Goal: Task Accomplishment & Management: Use online tool/utility

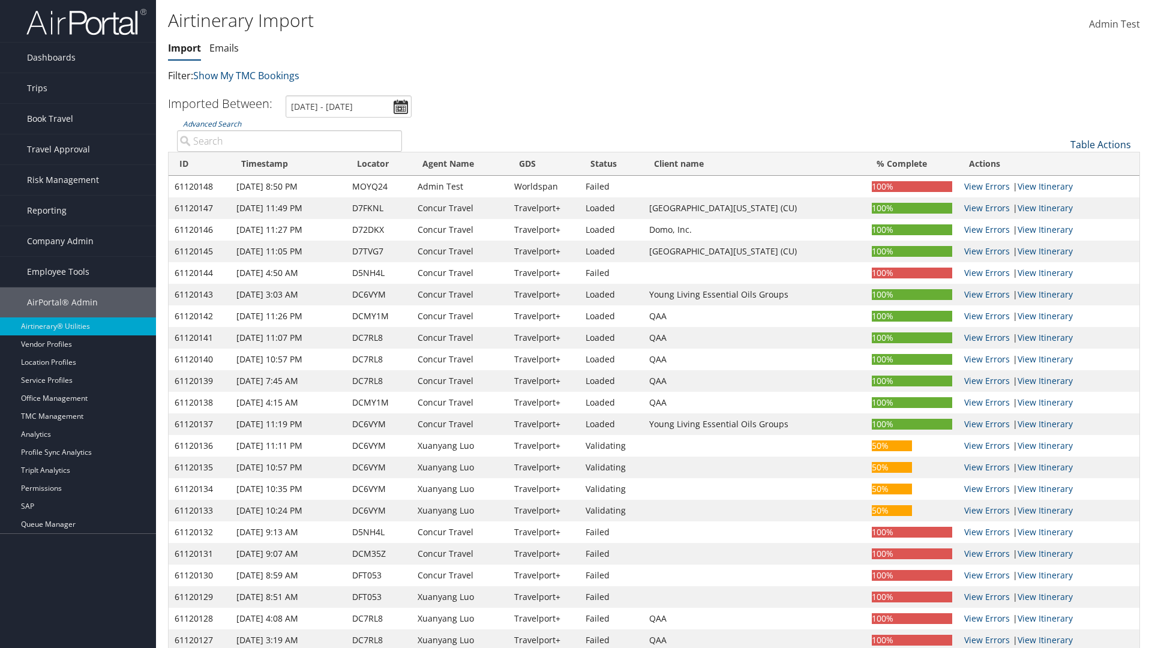
click at [1101, 145] on link "Table Actions" at bounding box center [1101, 144] width 61 height 13
click at [1060, 163] on link "Refresh" at bounding box center [1061, 163] width 158 height 20
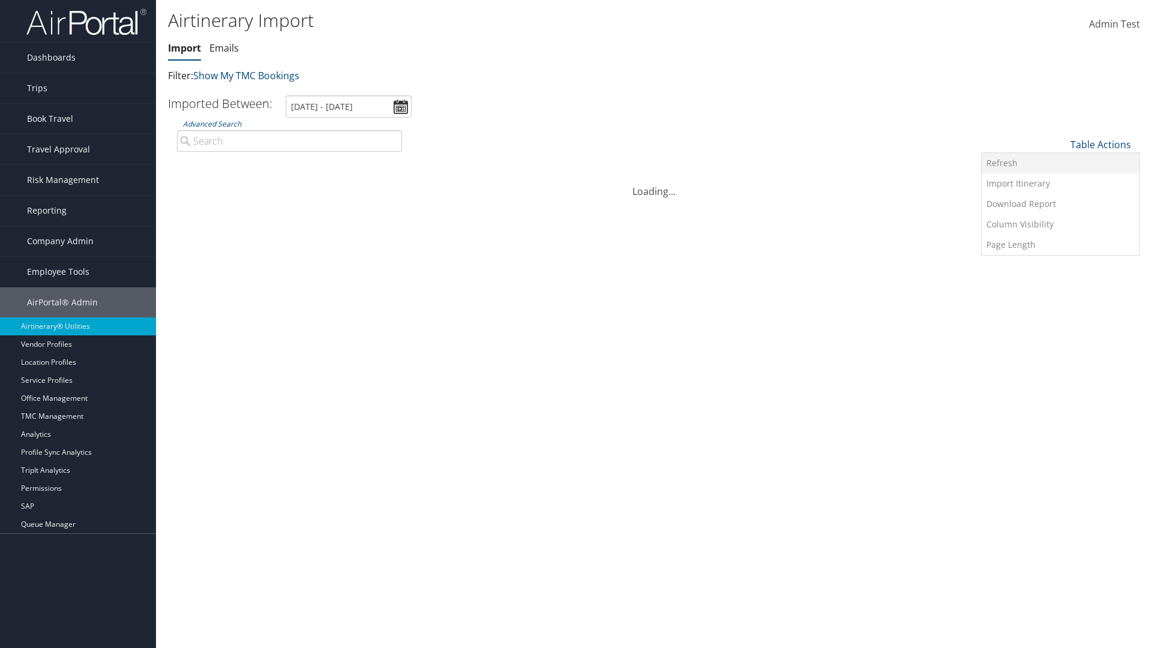
scroll to position [119, 0]
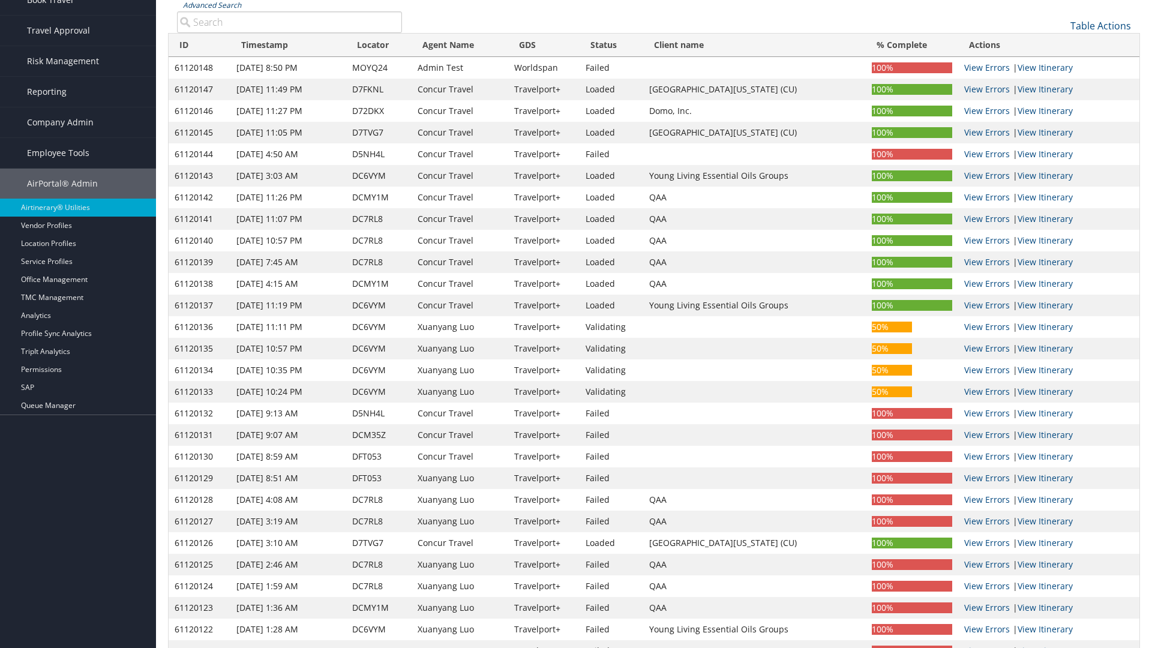
click at [212, 5] on link "Advanced Search" at bounding box center [212, 5] width 58 height 10
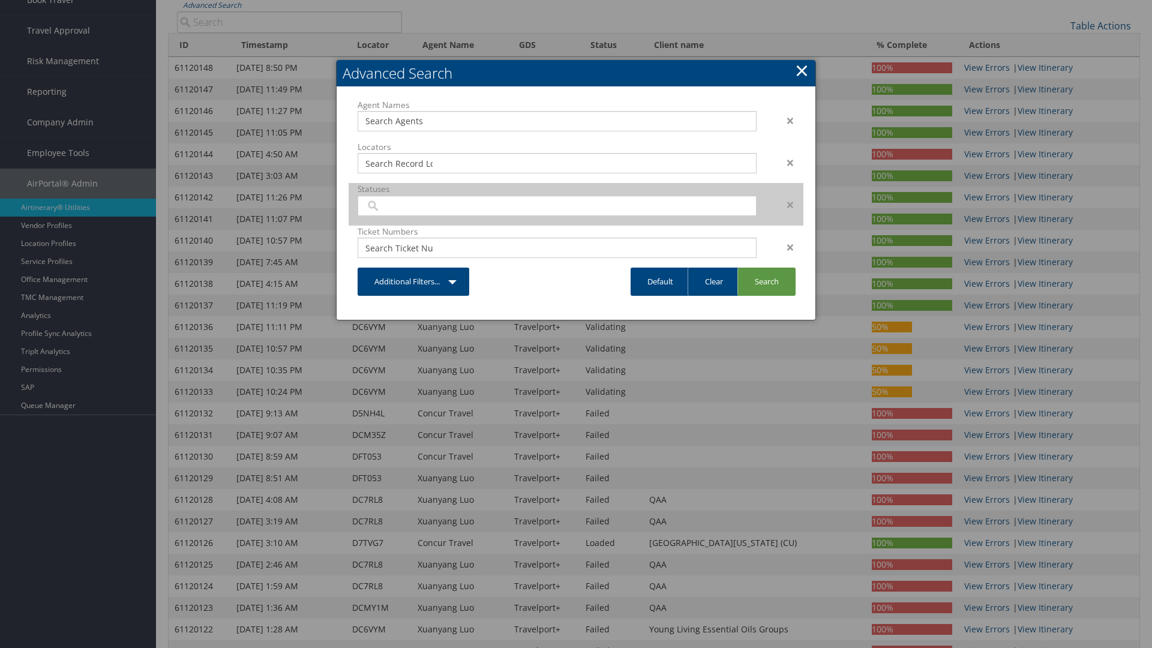
click at [399, 200] on input "search" at bounding box center [398, 206] width 67 height 12
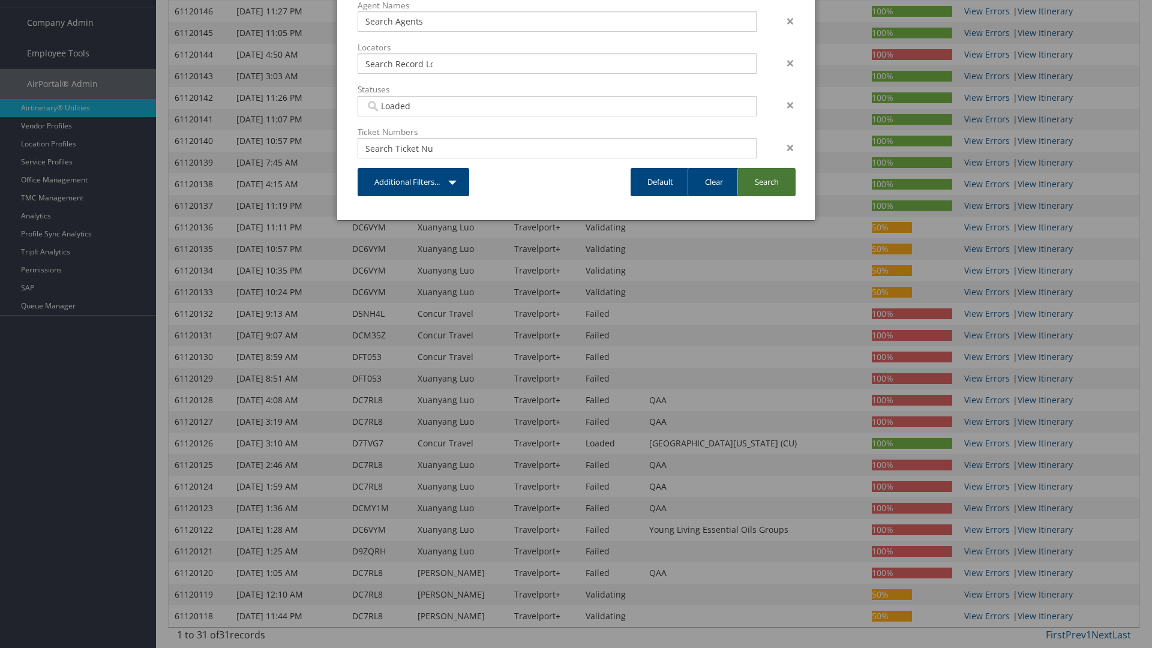
type input "Loaded"
click at [766, 182] on link "Search" at bounding box center [767, 182] width 58 height 28
type input "Loaded"
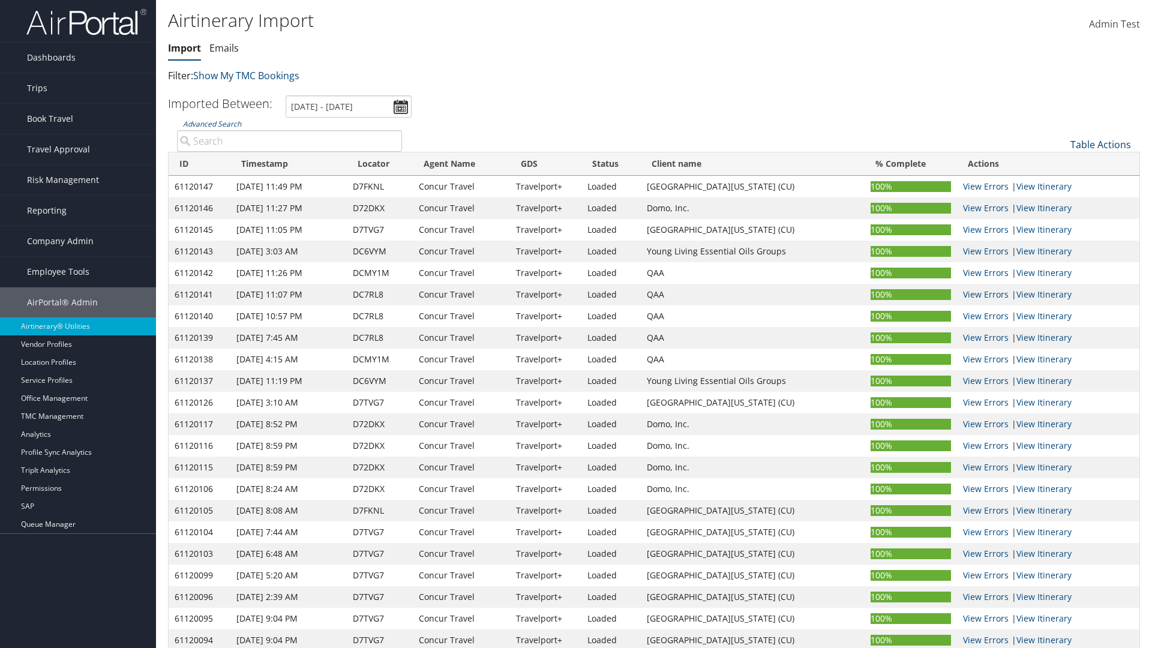
click at [1101, 145] on link "Table Actions" at bounding box center [1101, 144] width 61 height 13
click at [1060, 184] on link "Import Itinerary" at bounding box center [1061, 183] width 158 height 20
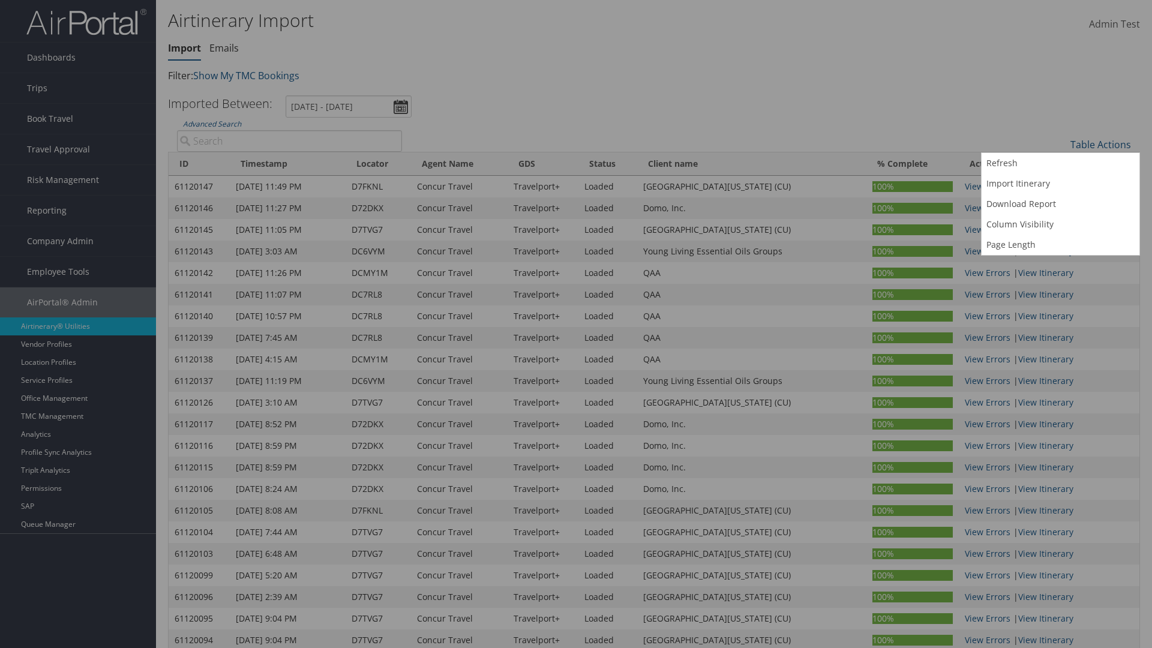
click at [0, 0] on input "Record Locator:" at bounding box center [0, 0] width 0 height 0
type input "D7FKNL"
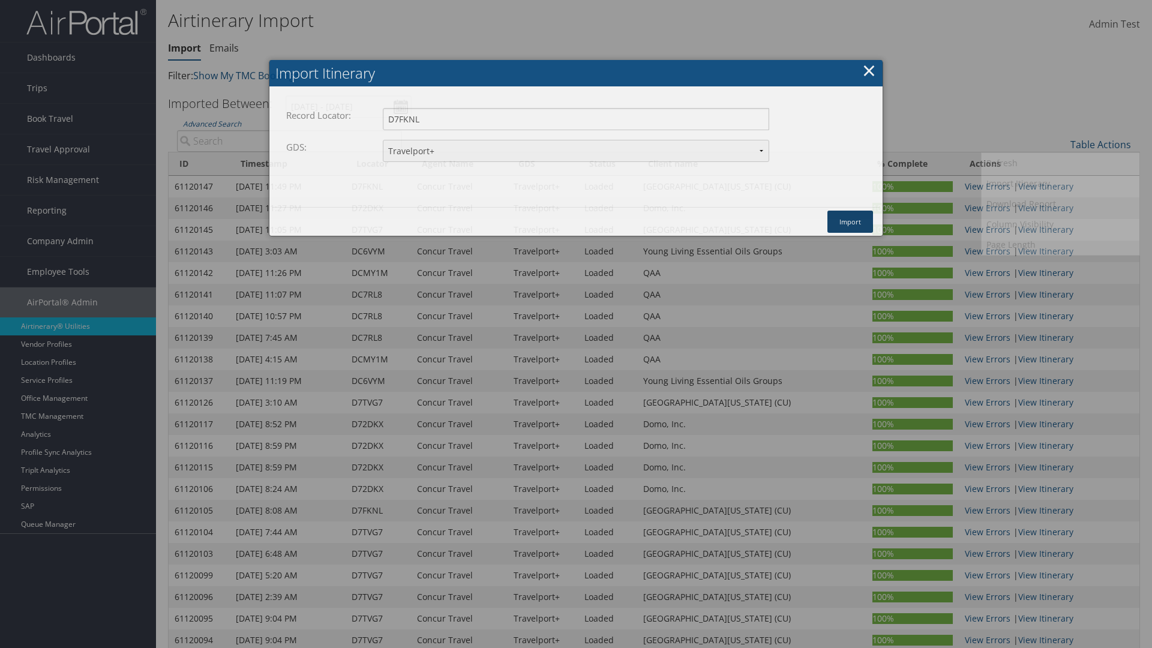
click at [850, 221] on button "Import" at bounding box center [851, 222] width 46 height 22
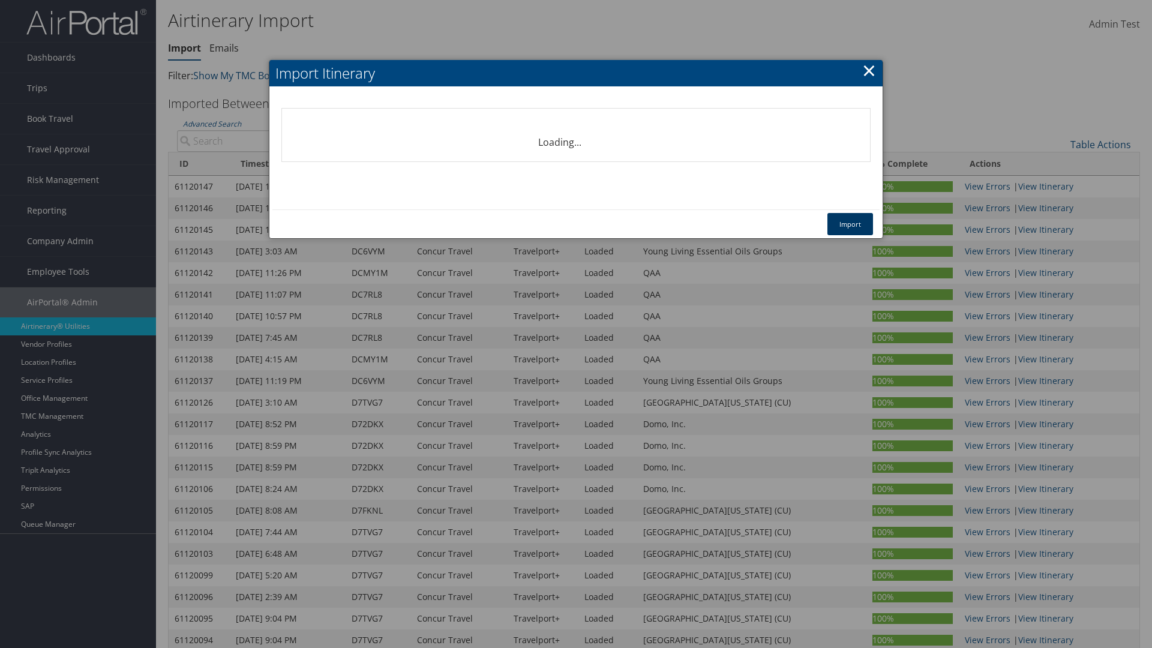
select select "1P"
